Goal: Task Accomplishment & Management: Manage account settings

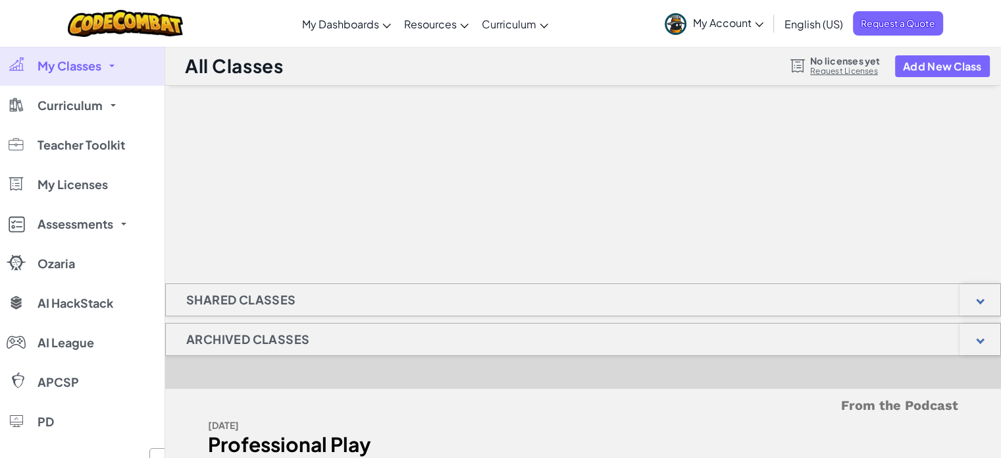
click at [79, 61] on span "My Classes" at bounding box center [70, 66] width 64 height 12
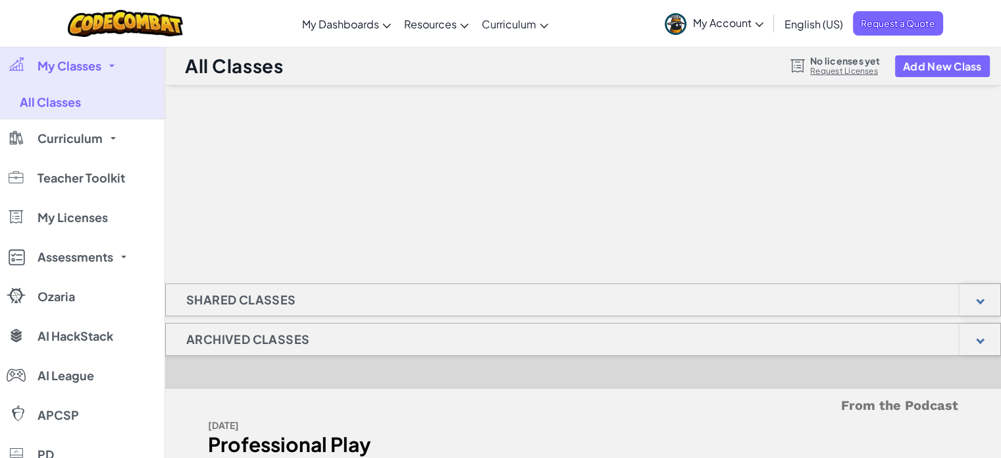
click at [729, 33] on link "My Account" at bounding box center [714, 23] width 112 height 41
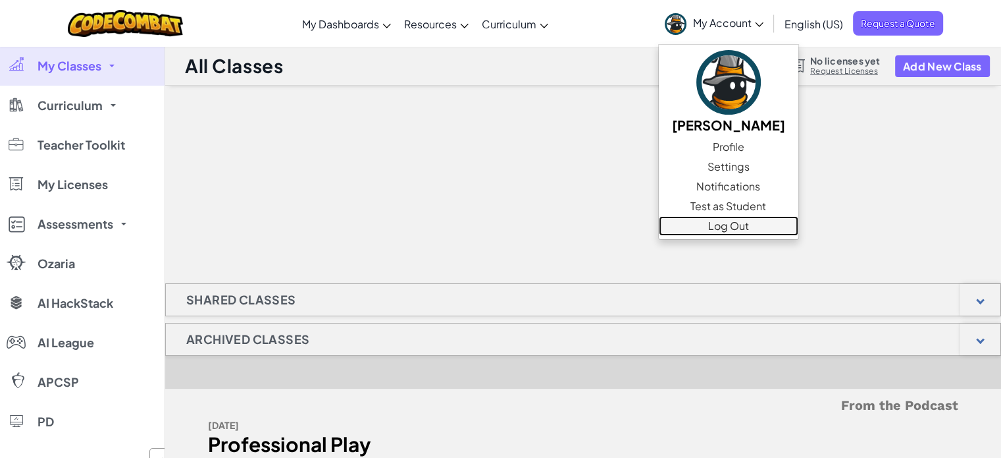
click at [712, 230] on link "Log Out" at bounding box center [729, 226] width 140 height 20
